Goal: Task Accomplishment & Management: Manage account settings

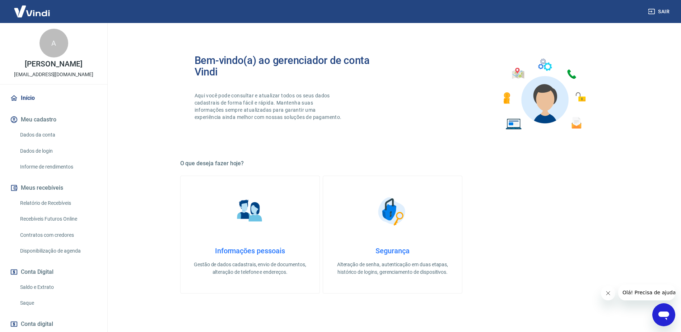
click at [66, 201] on link "Relatório de Recebíveis" at bounding box center [58, 203] width 82 height 15
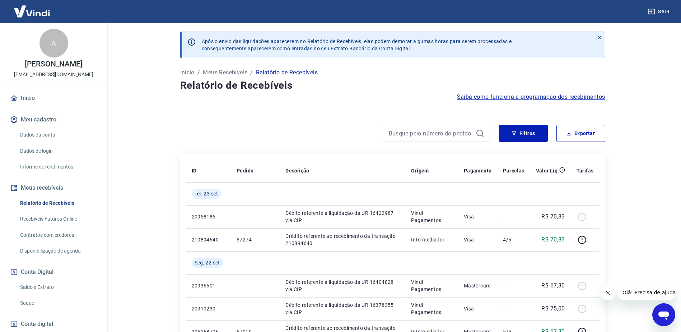
click at [48, 132] on link "Dados da conta" at bounding box center [58, 134] width 82 height 15
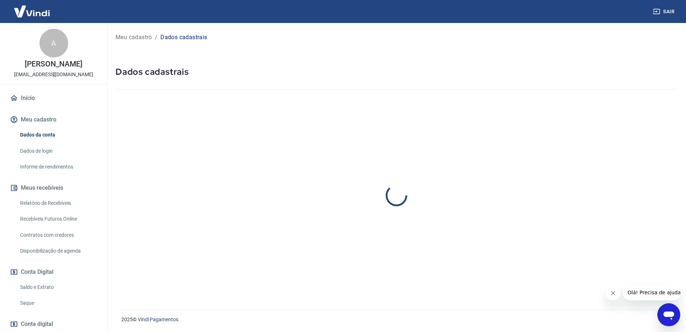
select select "SP"
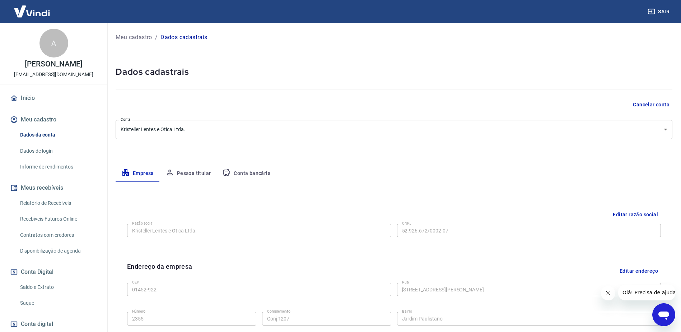
click at [47, 147] on link "Dados de login" at bounding box center [58, 151] width 82 height 15
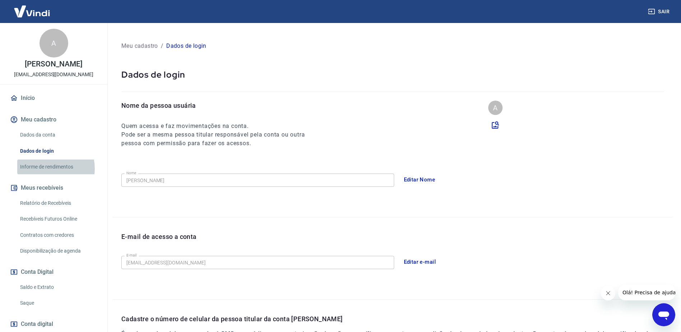
click at [47, 168] on link "Informe de rendimentos" at bounding box center [58, 166] width 82 height 15
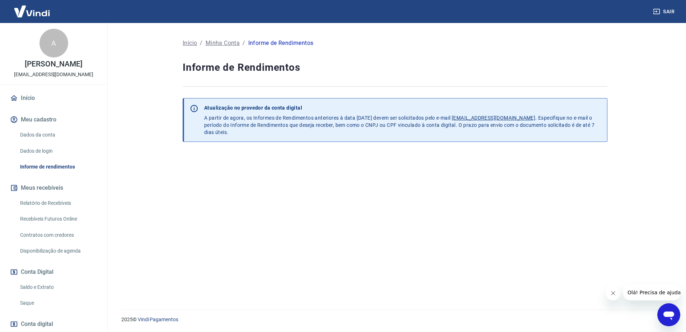
click at [53, 204] on link "Relatório de Recebíveis" at bounding box center [58, 203] width 82 height 15
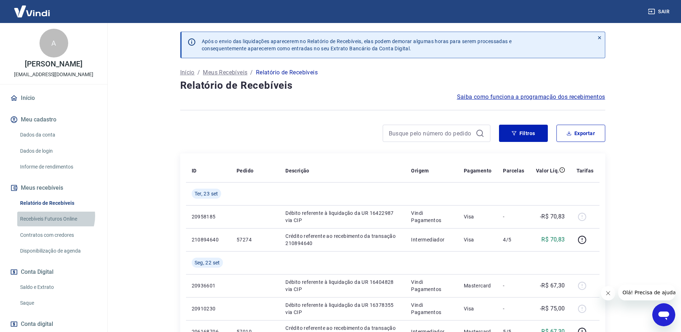
click at [54, 216] on link "Recebíveis Futuros Online" at bounding box center [58, 218] width 82 height 15
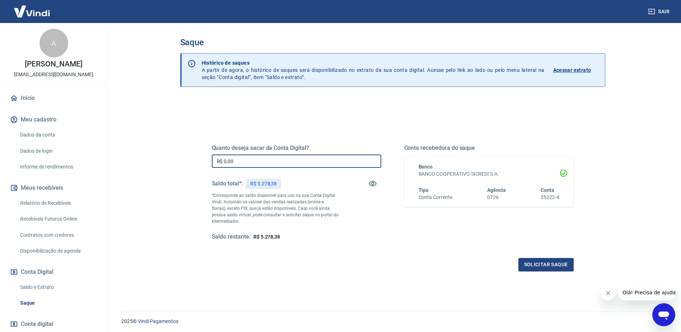
click at [323, 164] on input "R$ 0,00" at bounding box center [296, 160] width 169 height 13
type input "R$ 5.278,38"
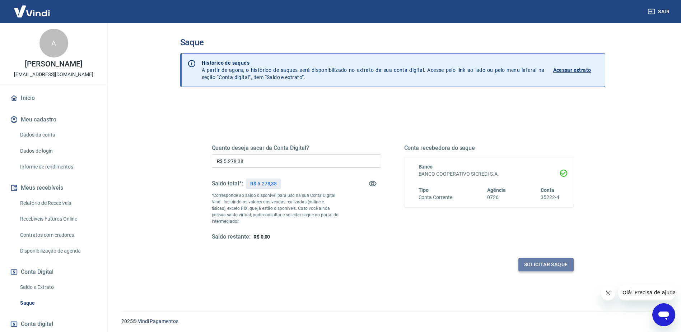
click at [534, 260] on button "Solicitar saque" at bounding box center [545, 264] width 55 height 13
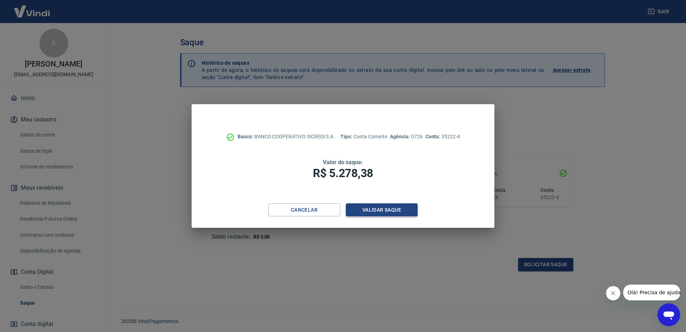
click at [389, 212] on button "Validar saque" at bounding box center [382, 209] width 72 height 13
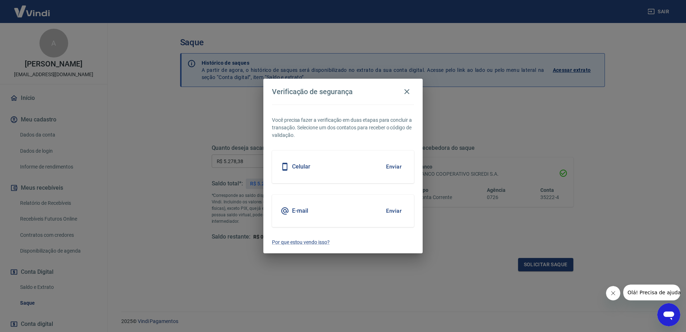
click at [380, 211] on div "E-mail Enviar" at bounding box center [343, 211] width 142 height 32
click at [389, 210] on button "Enviar" at bounding box center [393, 210] width 23 height 15
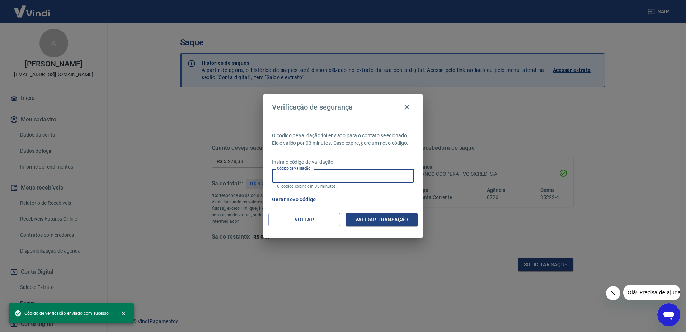
click at [317, 175] on input "Código de validação" at bounding box center [343, 175] width 142 height 13
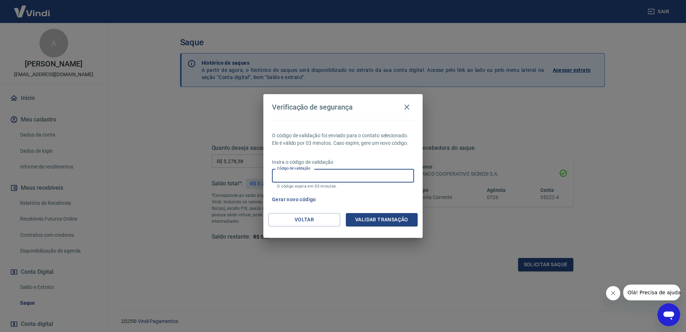
paste input "773366"
type input "773366"
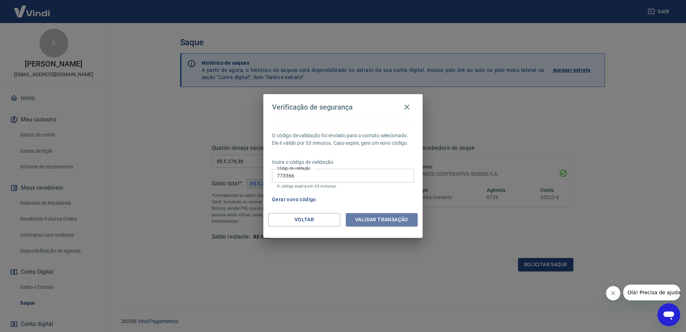
click at [367, 218] on button "Validar transação" at bounding box center [382, 219] width 72 height 13
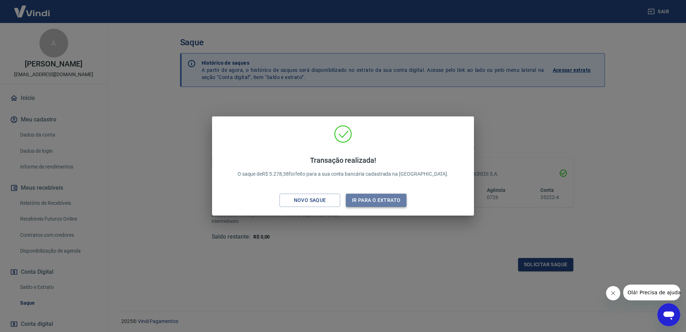
click at [377, 197] on button "Ir para o extrato" at bounding box center [376, 200] width 61 height 13
